Goal: Navigation & Orientation: Find specific page/section

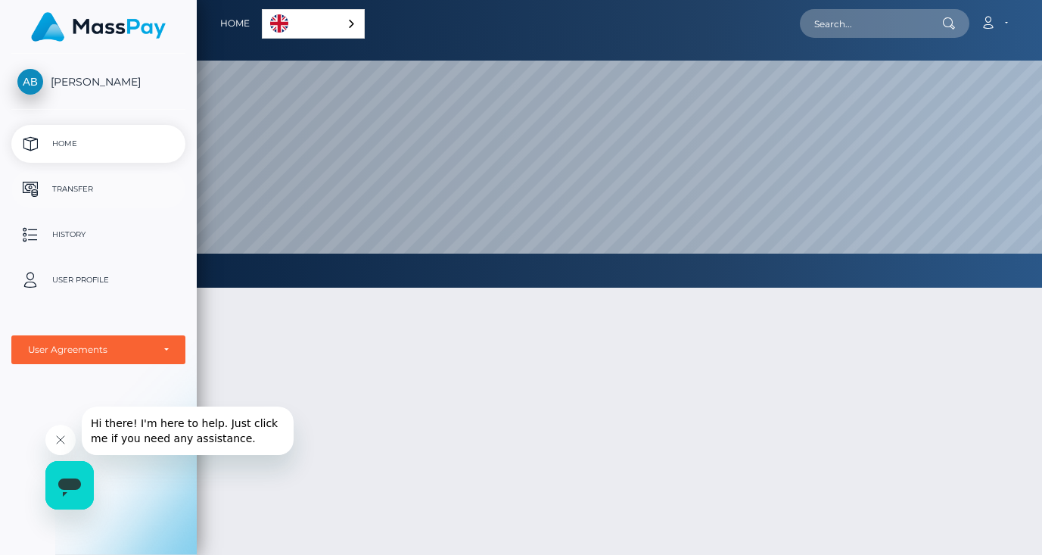
click at [76, 186] on p "Transfer" at bounding box center [98, 189] width 162 height 23
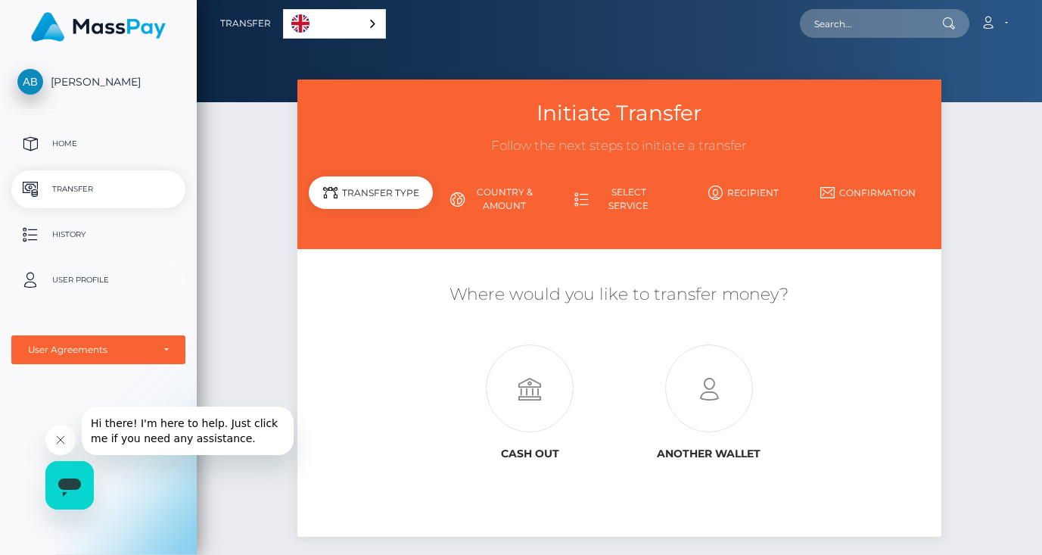
click at [95, 277] on p "User Profile" at bounding box center [98, 280] width 162 height 23
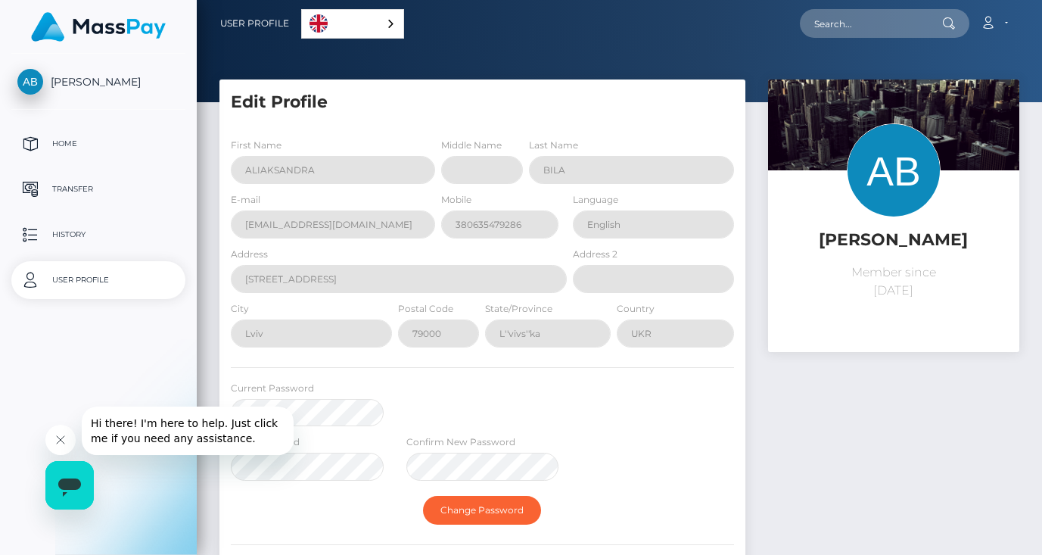
select select
click at [378, 23] on div "English" at bounding box center [352, 24] width 103 height 30
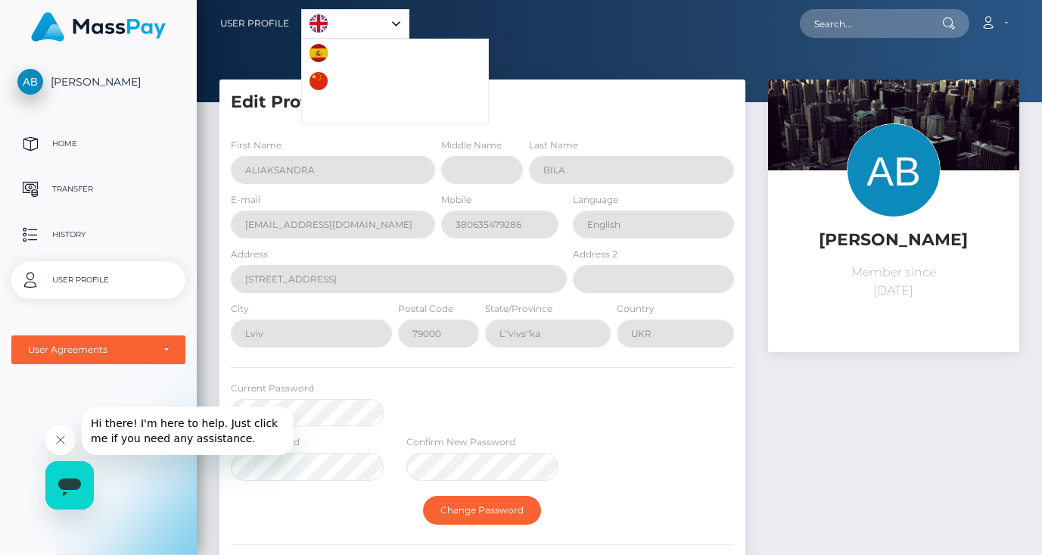
click at [378, 23] on link "English" at bounding box center [355, 24] width 107 height 28
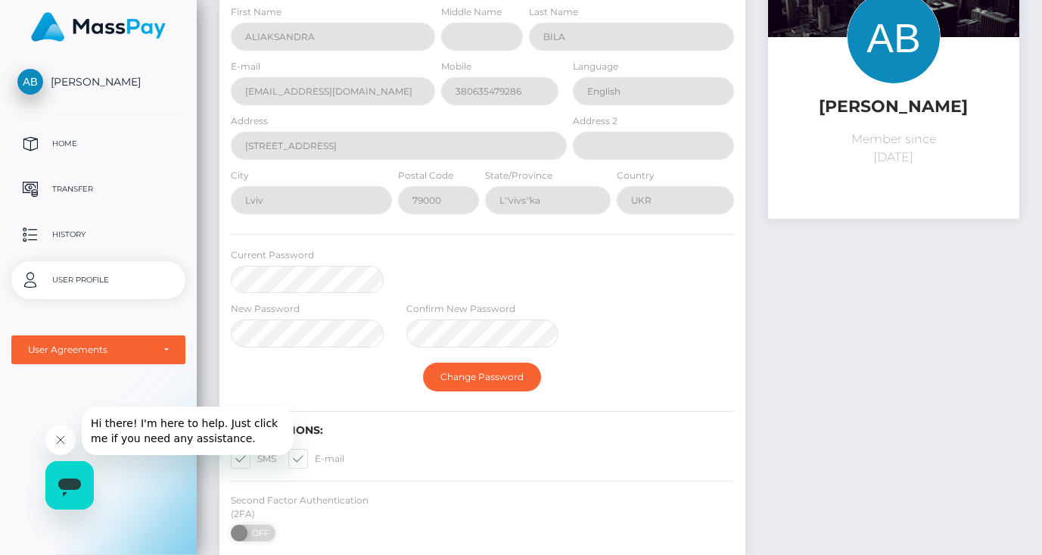
scroll to position [246, 0]
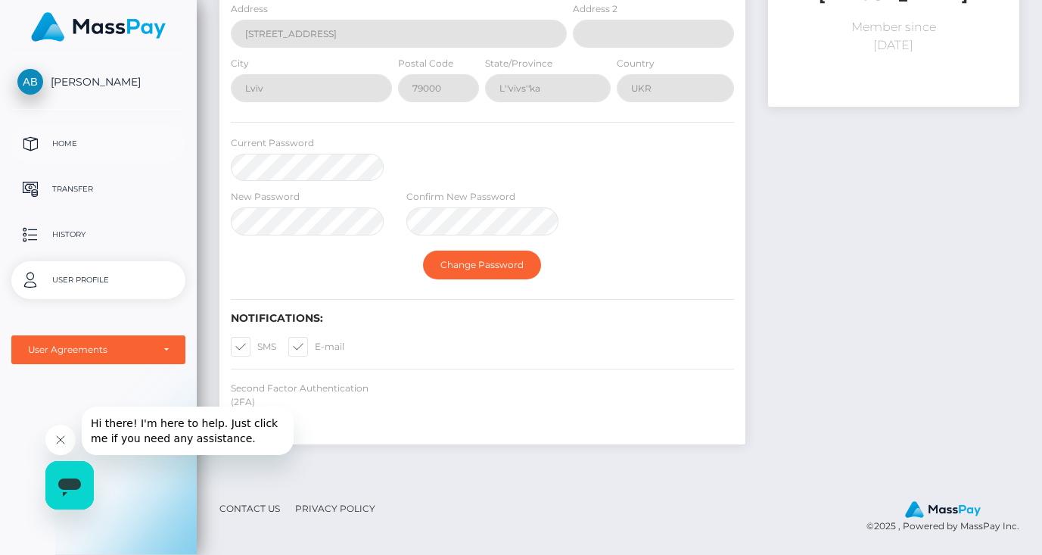
click at [70, 145] on p "Home" at bounding box center [98, 143] width 162 height 23
click at [68, 142] on p "Home" at bounding box center [98, 143] width 162 height 23
click at [75, 189] on p "Transfer" at bounding box center [98, 189] width 162 height 23
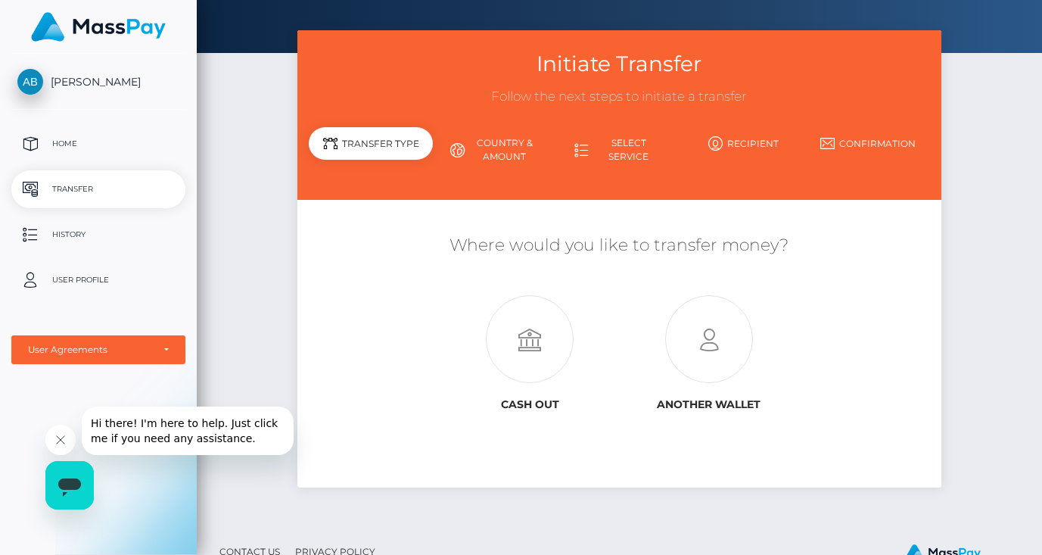
scroll to position [92, 0]
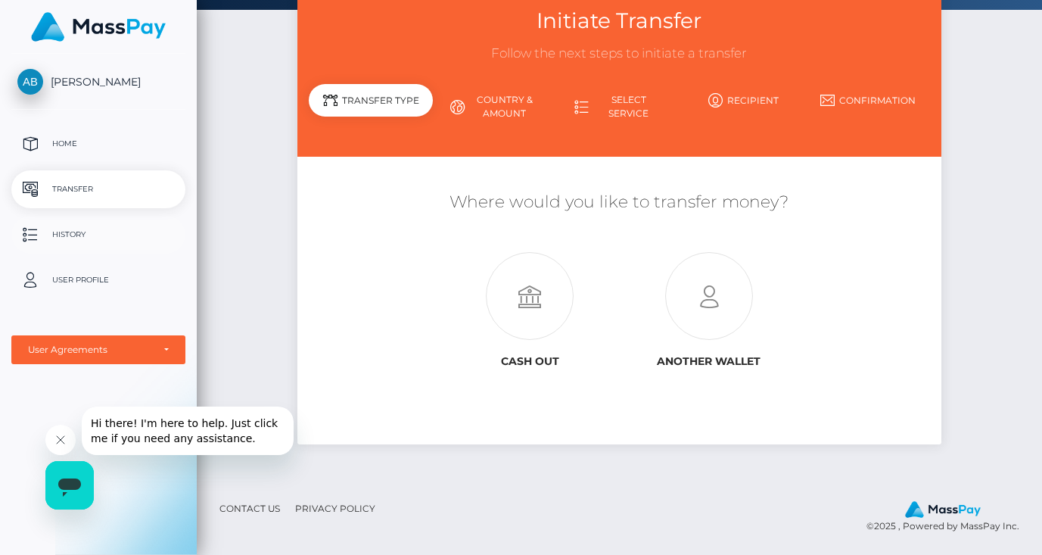
click at [54, 229] on p "History" at bounding box center [98, 234] width 162 height 23
click at [73, 278] on p "User Profile" at bounding box center [98, 280] width 162 height 23
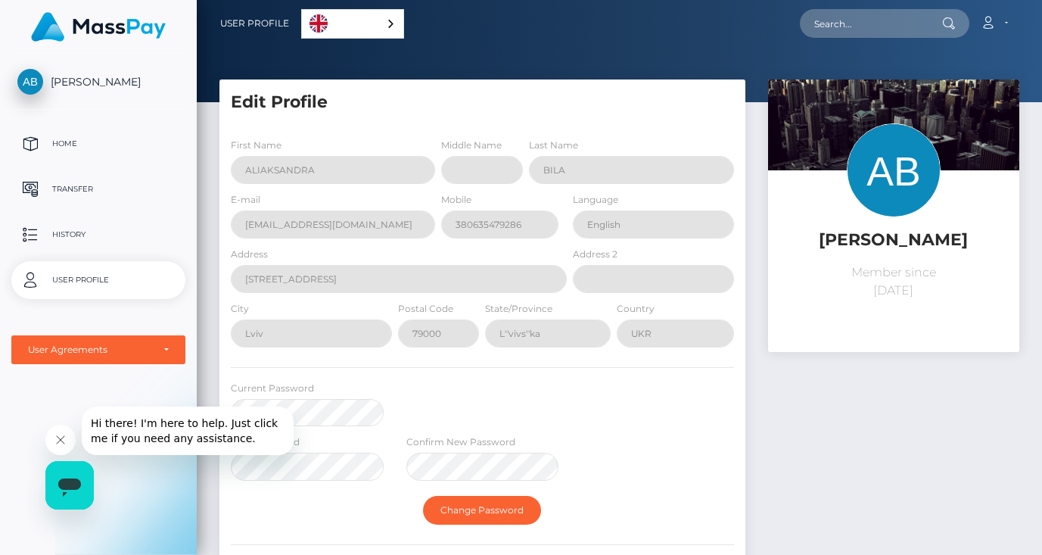
click at [82, 84] on span "[PERSON_NAME]" at bounding box center [98, 82] width 174 height 14
click at [123, 4] on div at bounding box center [98, 27] width 197 height 54
click at [114, 26] on img at bounding box center [98, 27] width 135 height 30
click at [116, 359] on div "User Agreements" at bounding box center [98, 349] width 174 height 29
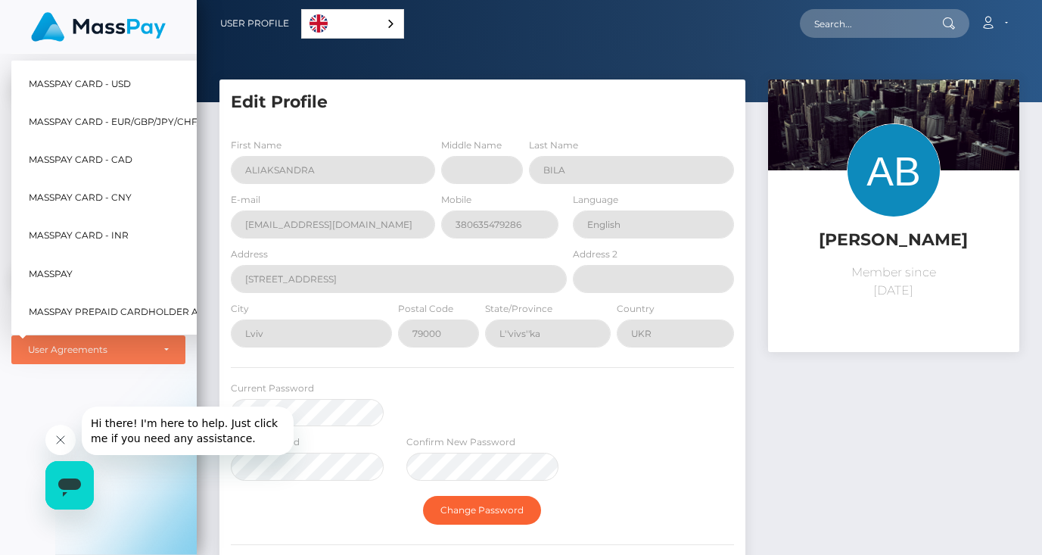
click at [76, 376] on div "[PERSON_NAME] Home Transfer History User Profile MassPay Card - USD MassPay" at bounding box center [98, 303] width 197 height 498
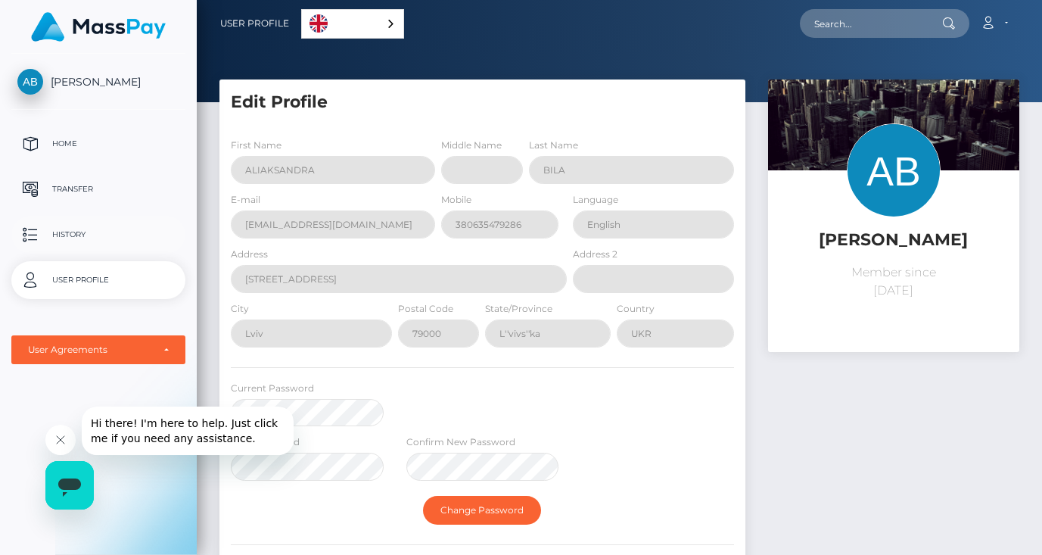
click at [70, 232] on p "History" at bounding box center [98, 234] width 162 height 23
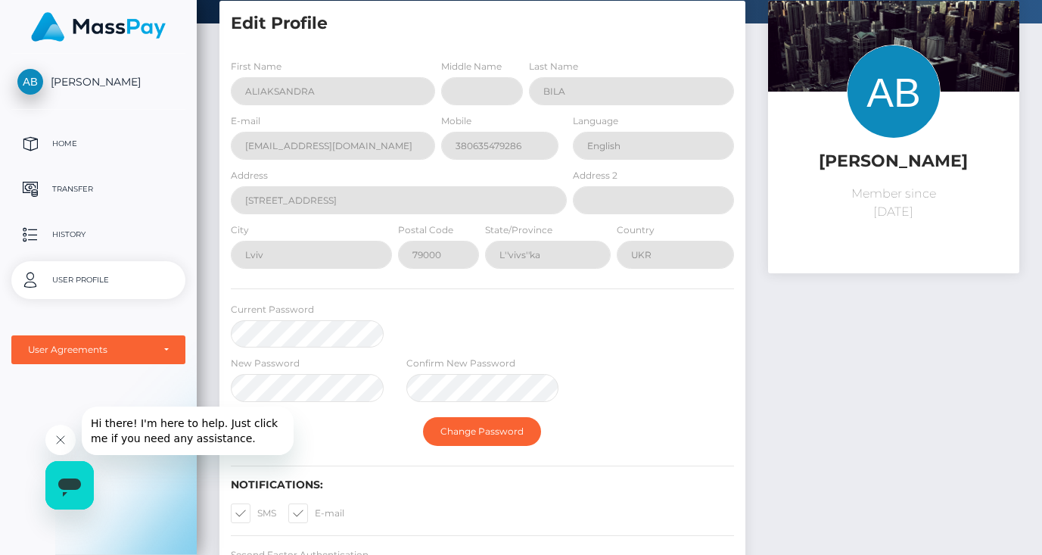
scroll to position [78, 0]
